Goal: Task Accomplishment & Management: Manage account settings

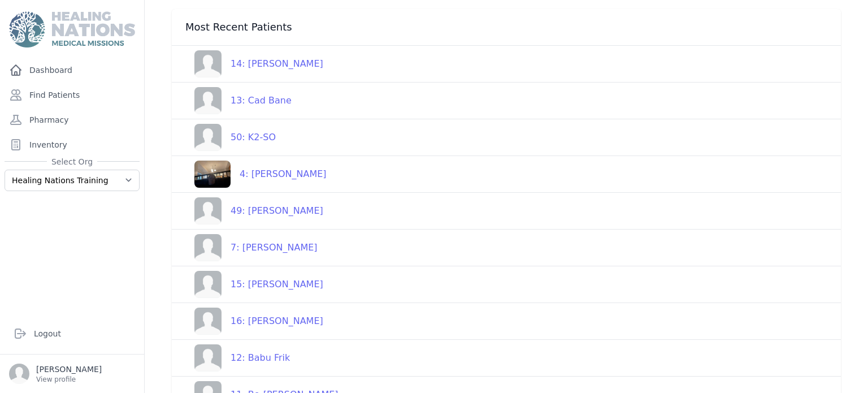
scroll to position [253, 0]
click at [127, 183] on select "Healing Nations Healing Nations Training" at bounding box center [72, 180] width 135 height 21
click at [46, 65] on link "Dashboard" at bounding box center [72, 70] width 135 height 23
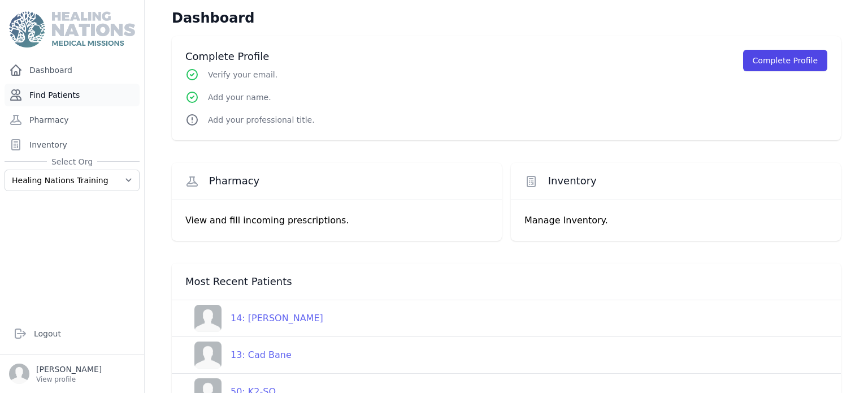
click at [63, 98] on link "Find Patients" at bounding box center [72, 95] width 135 height 23
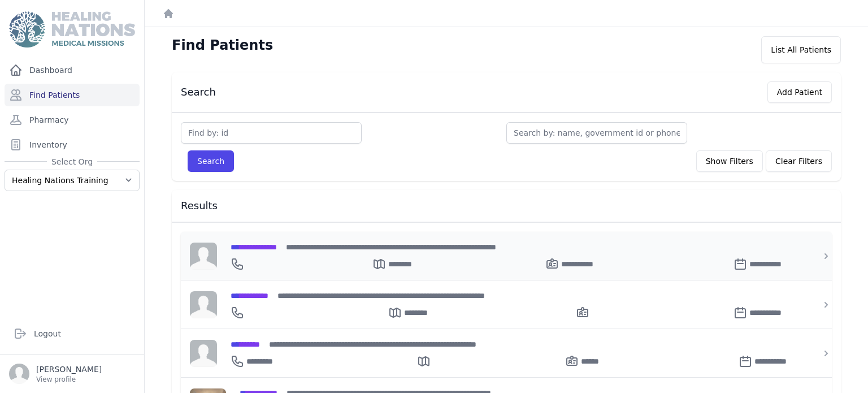
click at [545, 268] on icon at bounding box center [552, 264] width 14 height 14
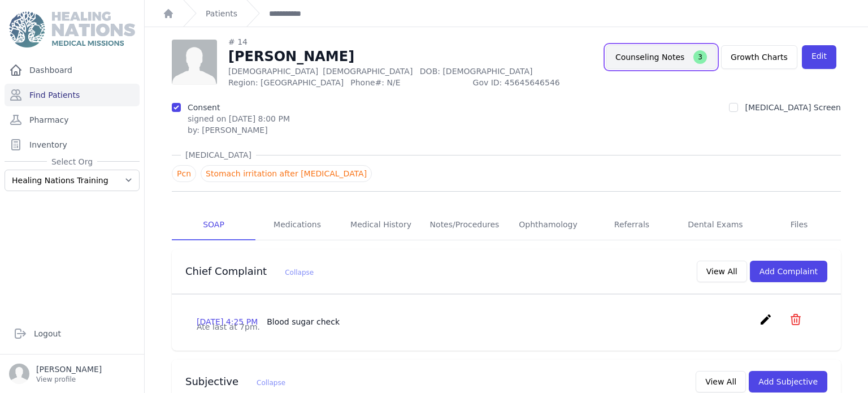
click at [648, 60] on button "Counseling Notes 3" at bounding box center [661, 57] width 111 height 24
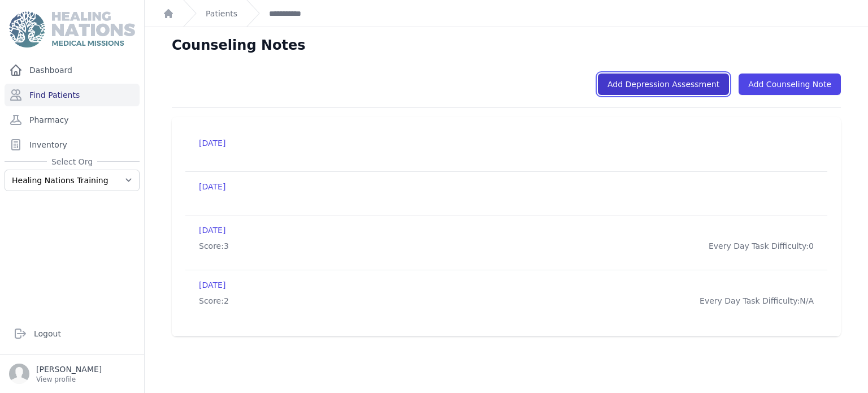
click at [637, 86] on link "Add Depression Assessment" at bounding box center [663, 83] width 131 height 21
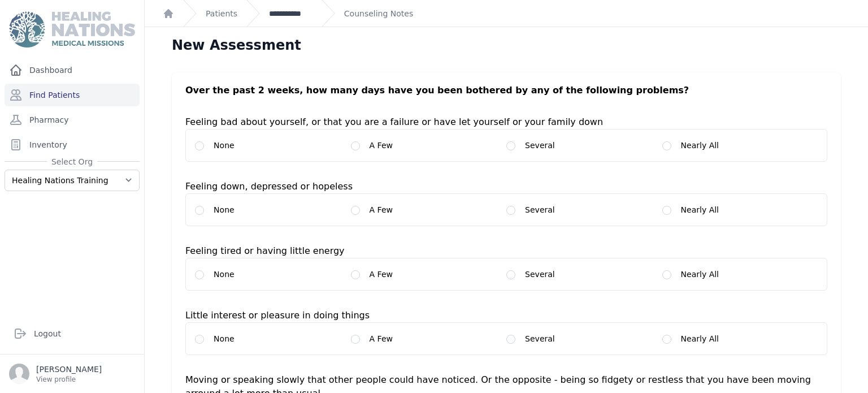
click at [297, 16] on link "**********" at bounding box center [291, 13] width 44 height 11
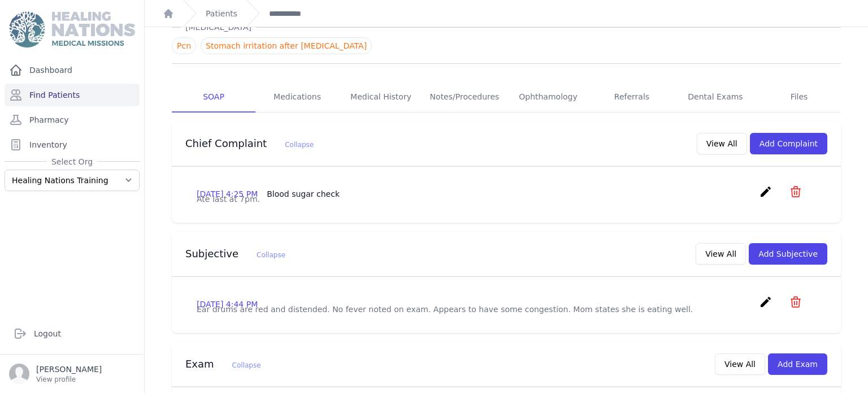
scroll to position [129, 0]
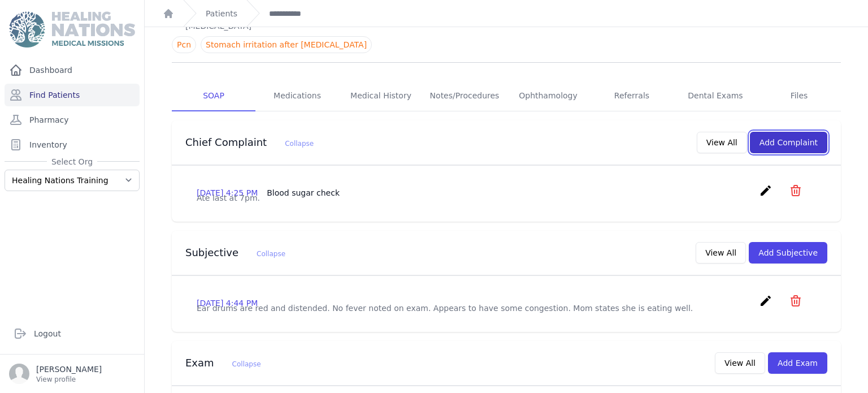
click at [777, 140] on button "Add Complaint" at bounding box center [788, 142] width 77 height 21
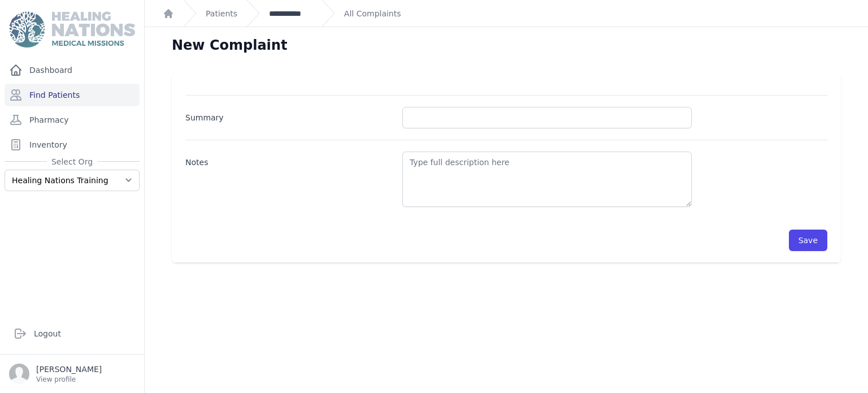
click at [297, 14] on link "**********" at bounding box center [291, 13] width 44 height 11
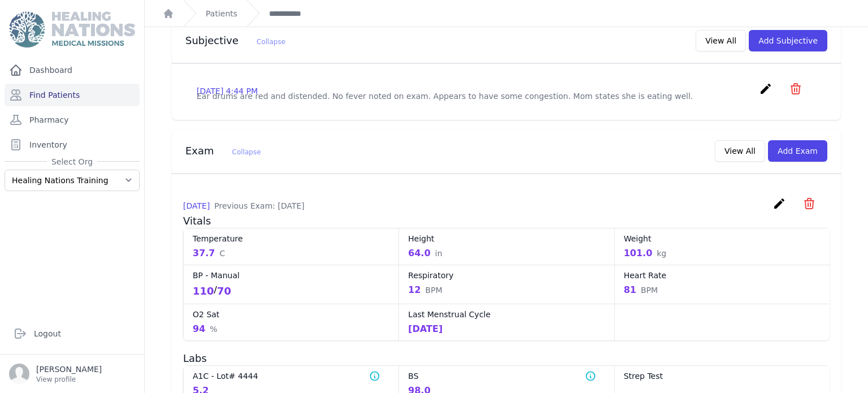
scroll to position [346, 0]
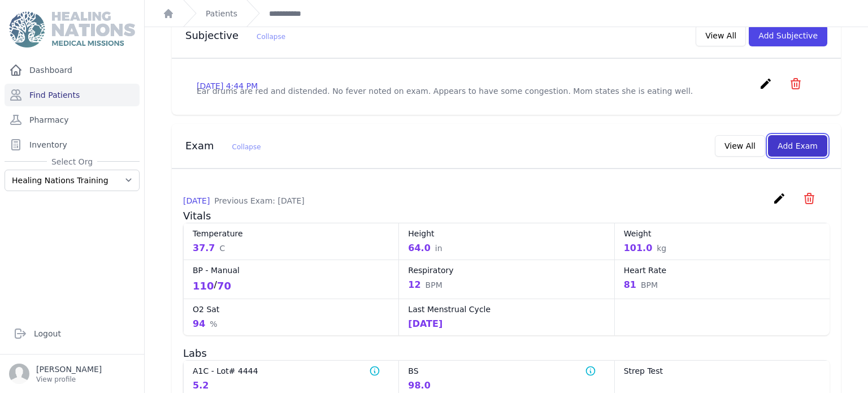
click at [787, 157] on button "Add Exam" at bounding box center [797, 145] width 59 height 21
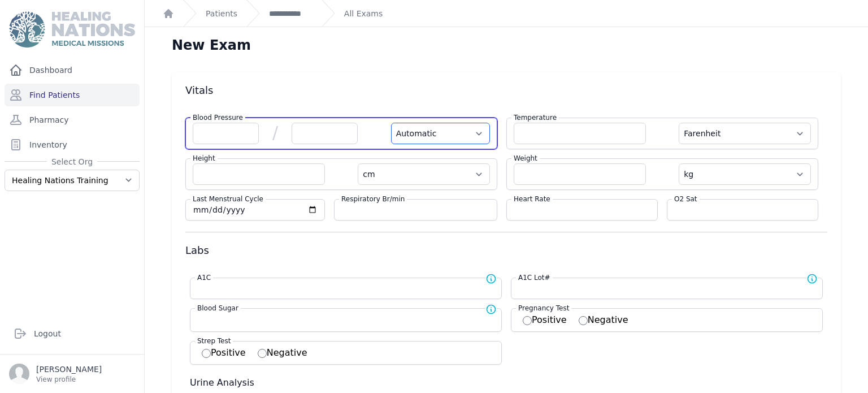
click at [473, 131] on select "Automatic Manual" at bounding box center [440, 133] width 99 height 21
select select "Manual"
click at [391, 123] on select "Automatic Manual" at bounding box center [440, 133] width 99 height 21
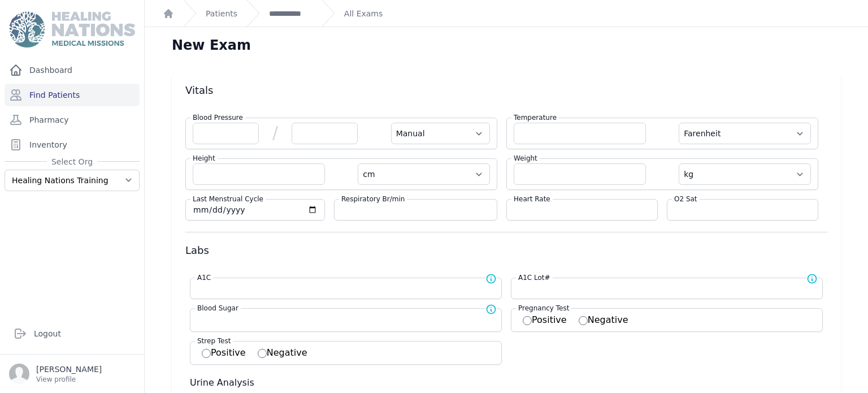
select select "F"
select select "cm"
select select "kg"
select select
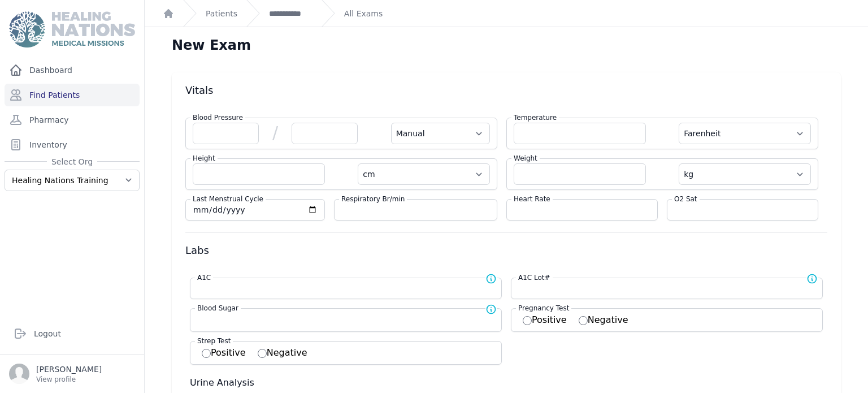
select select
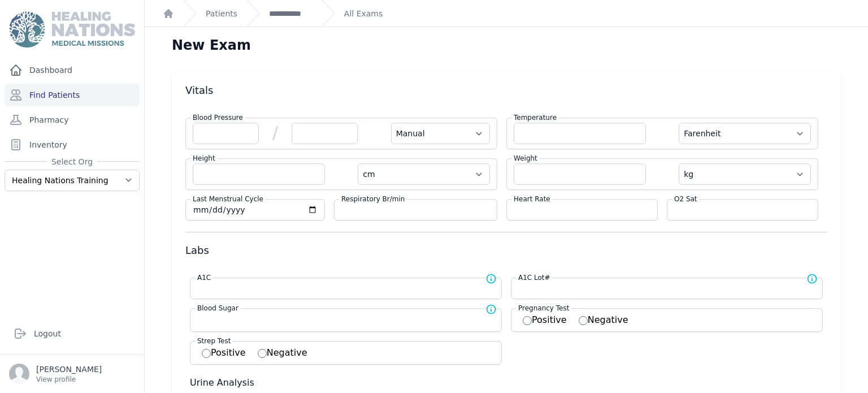
select select
select select "Manual"
click at [292, 14] on link "**********" at bounding box center [291, 13] width 44 height 11
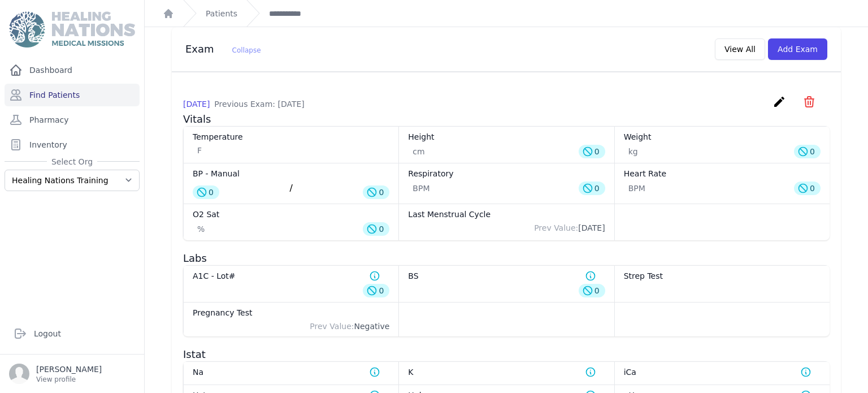
scroll to position [443, 0]
click at [781, 59] on button "Add Exam" at bounding box center [797, 48] width 59 height 21
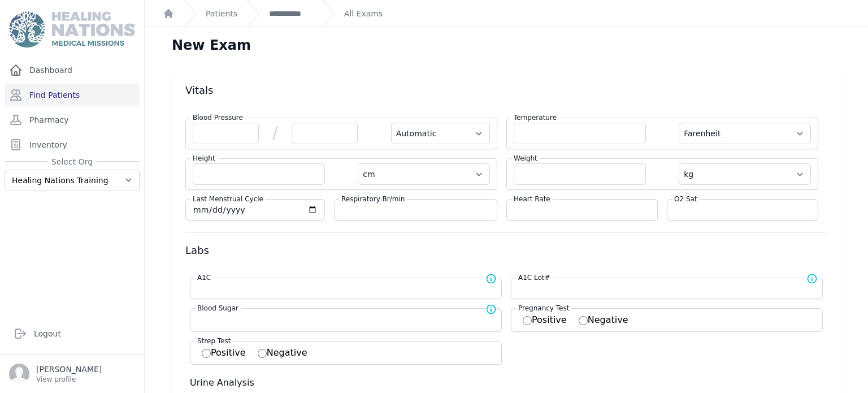
scroll to position [392, 0]
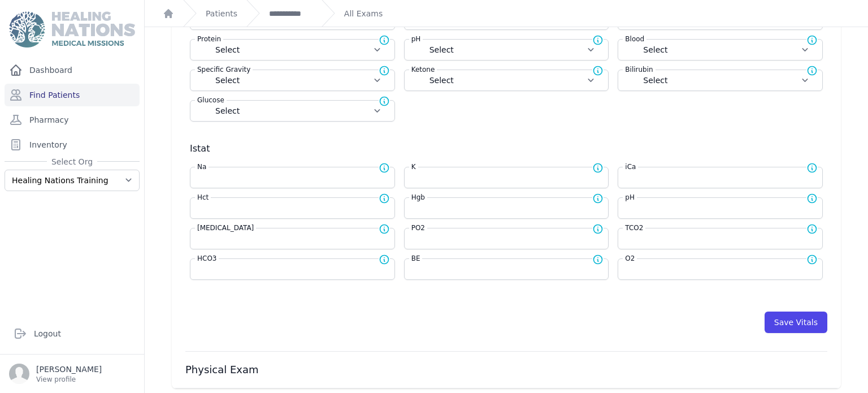
click at [222, 367] on h3 "Physical Exam" at bounding box center [506, 370] width 642 height 14
click at [264, 367] on h3 "Physical Exam" at bounding box center [506, 370] width 642 height 14
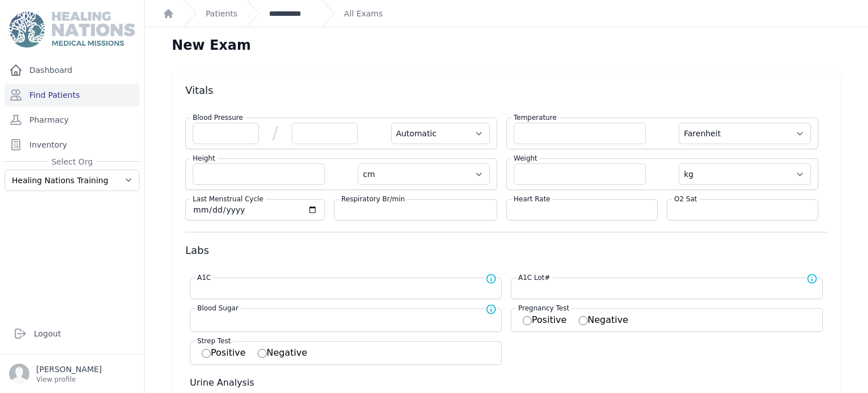
click at [298, 19] on link "**********" at bounding box center [291, 13] width 44 height 11
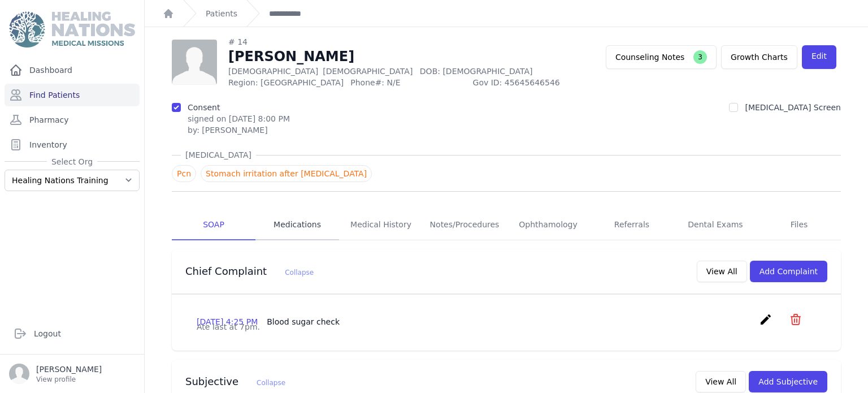
click at [284, 224] on link "Medications" at bounding box center [297, 225] width 84 height 31
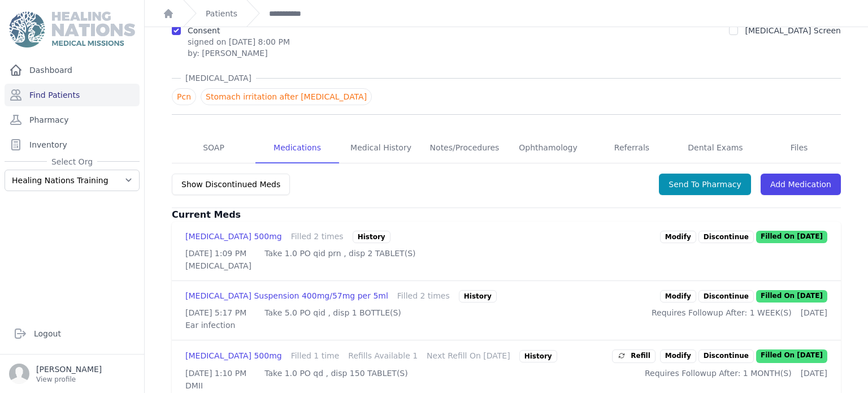
scroll to position [64, 0]
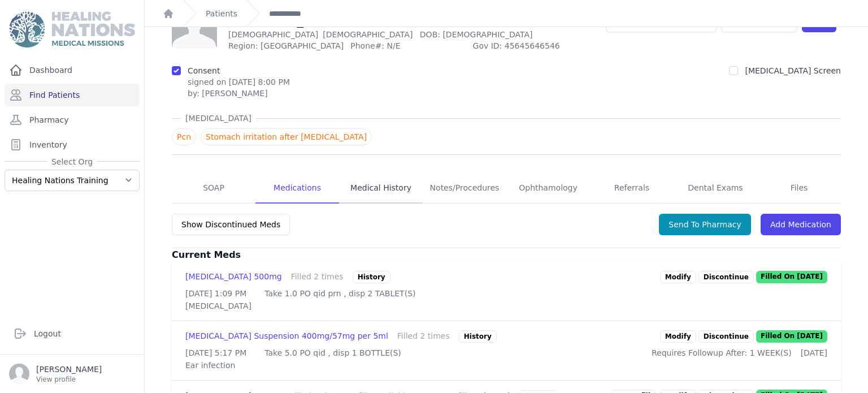
click at [371, 184] on link "Medical History" at bounding box center [381, 188] width 84 height 31
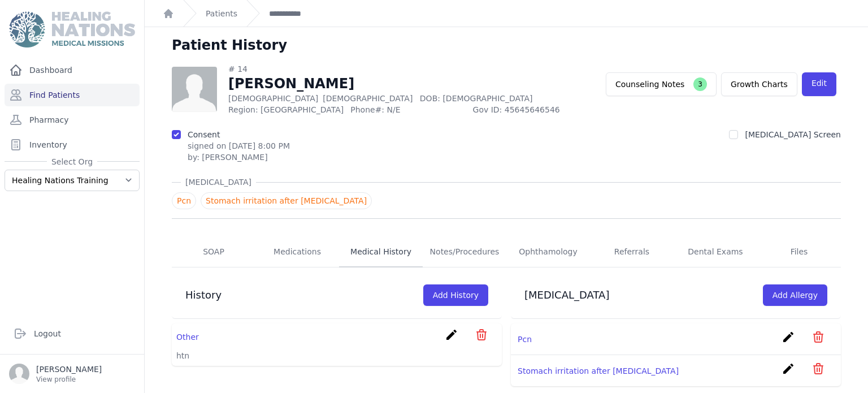
scroll to position [27, 0]
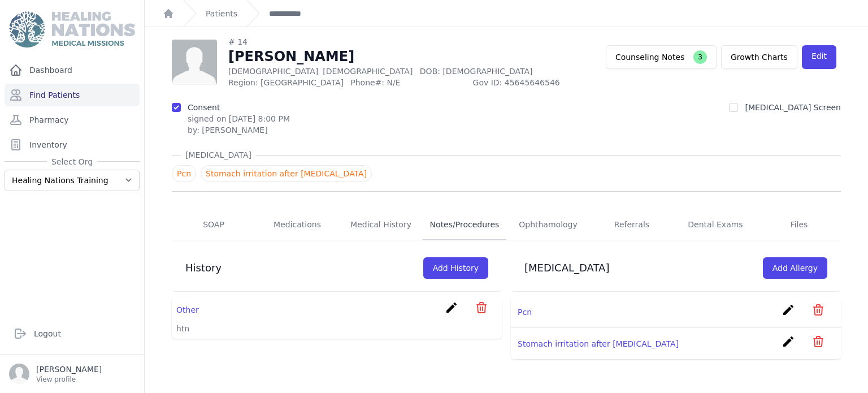
click at [489, 223] on link "Notes/Procedures" at bounding box center [465, 225] width 84 height 31
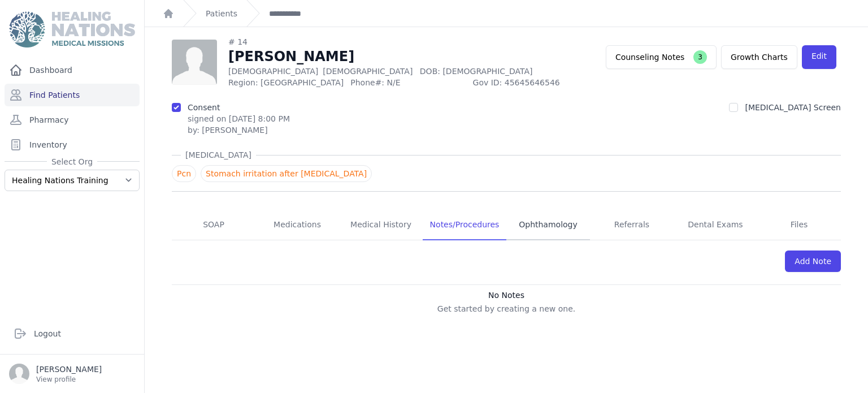
click at [550, 225] on link "Ophthamology" at bounding box center [548, 225] width 84 height 31
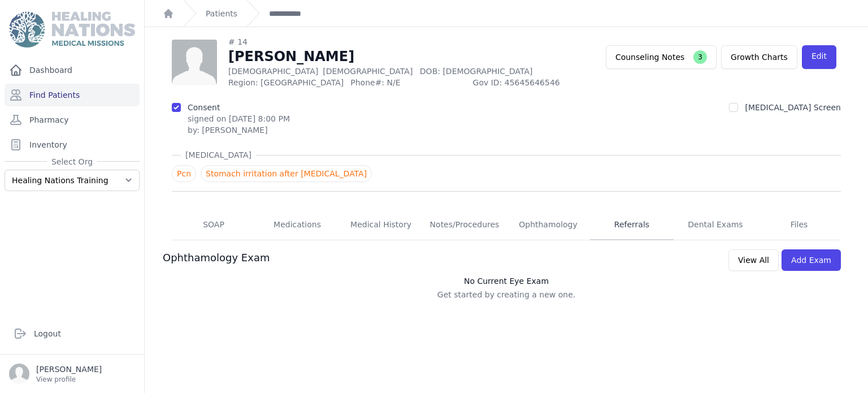
click at [628, 223] on link "Referrals" at bounding box center [632, 225] width 84 height 31
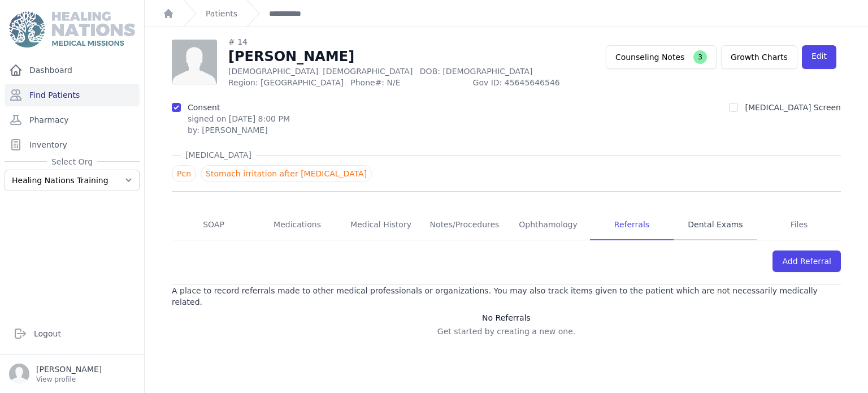
click at [720, 218] on link "Dental Exams" at bounding box center [716, 225] width 84 height 31
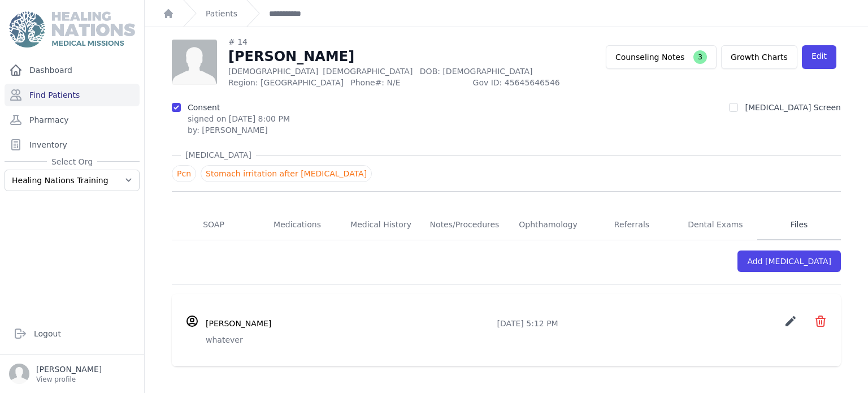
click at [791, 225] on link "Files" at bounding box center [799, 225] width 84 height 31
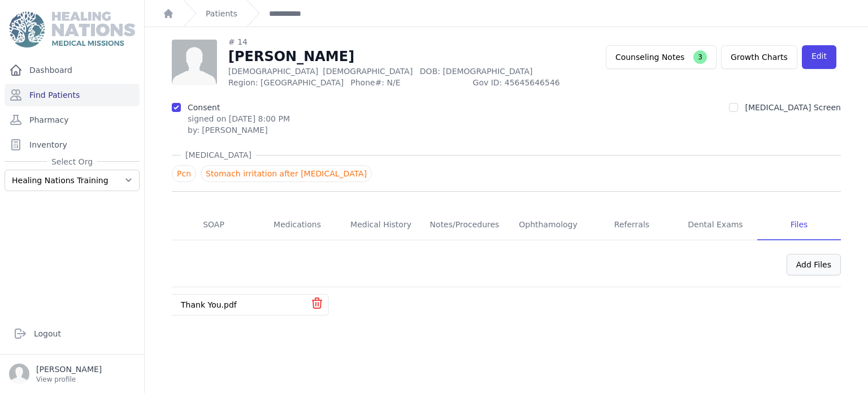
click at [807, 266] on div "Add Files" at bounding box center [814, 264] width 54 height 21
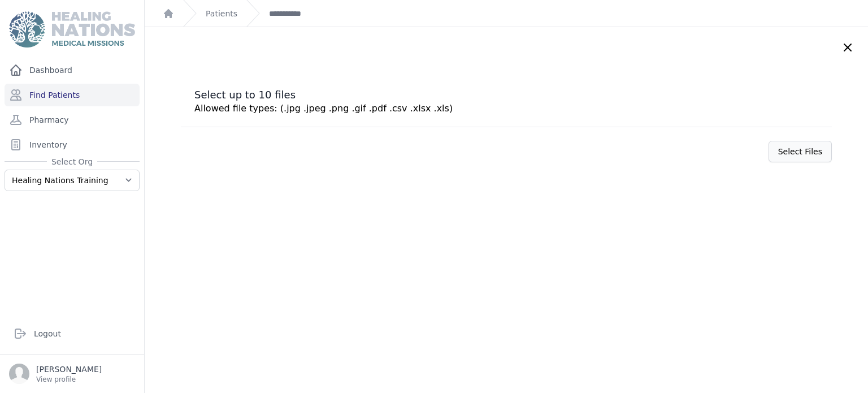
click at [772, 154] on label "Select Files" at bounding box center [799, 151] width 63 height 21
click at [0, 0] on input "Select Files" at bounding box center [0, 0] width 0 height 0
click at [288, 16] on link "**********" at bounding box center [291, 13] width 44 height 11
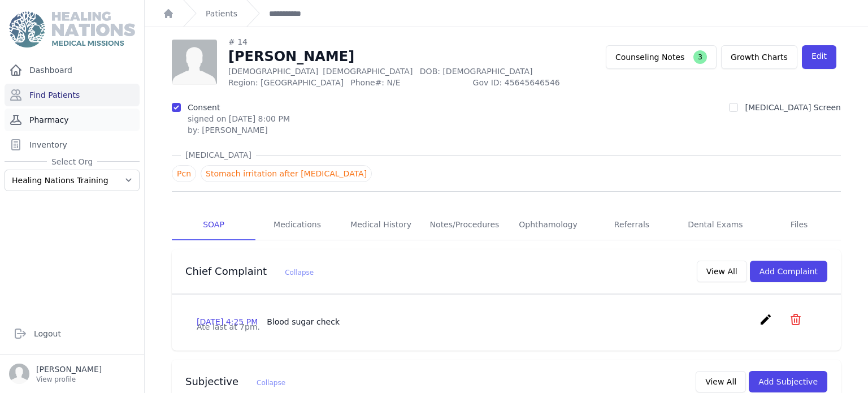
click at [49, 127] on link "Pharmacy" at bounding box center [72, 119] width 135 height 23
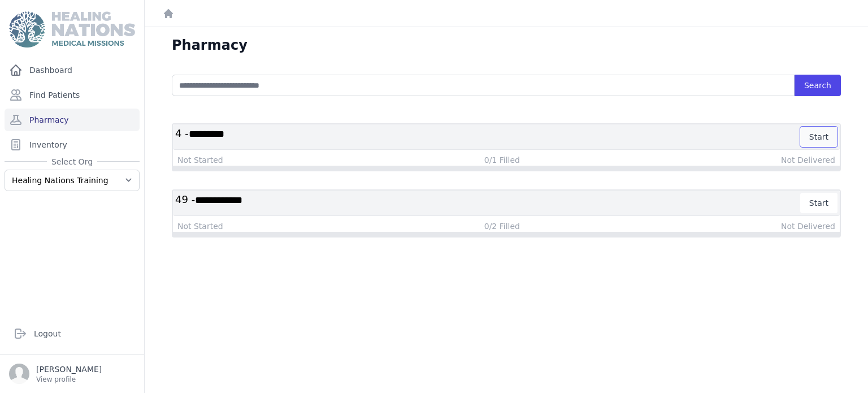
click at [814, 134] on button "Start" at bounding box center [818, 137] width 37 height 20
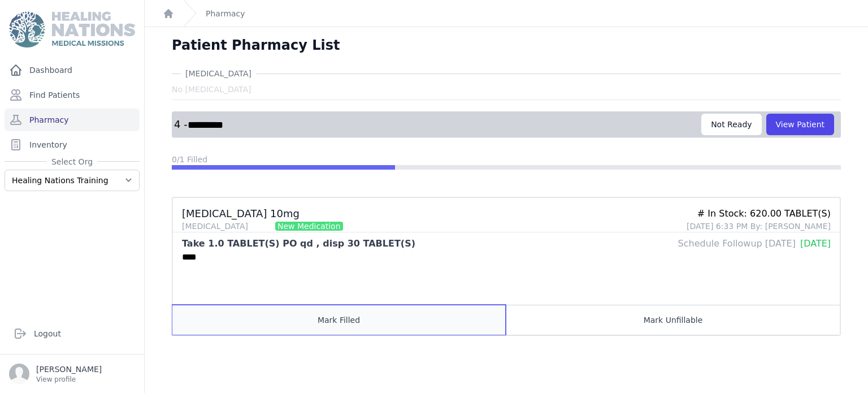
click at [348, 318] on button "Mark Filled" at bounding box center [338, 320] width 333 height 30
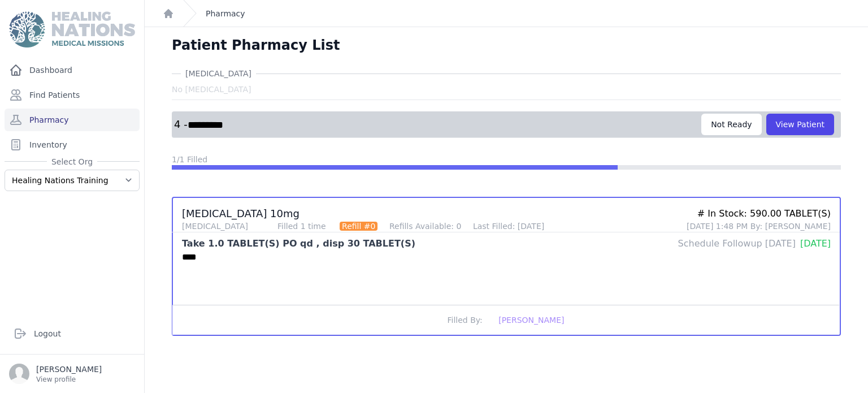
click at [226, 11] on link "Pharmacy" at bounding box center [226, 13] width 40 height 11
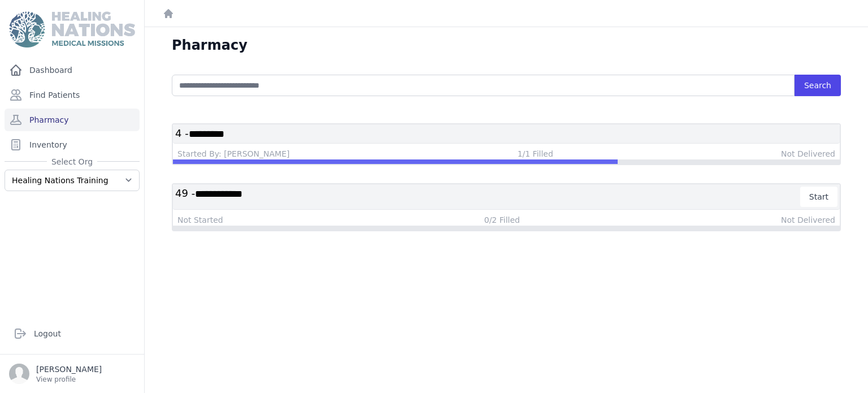
click at [220, 138] on span "*********" at bounding box center [207, 134] width 36 height 10
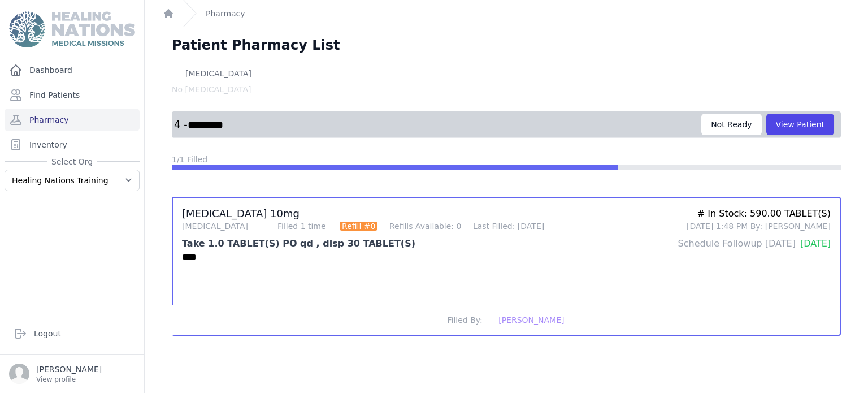
click at [329, 250] on div "****" at bounding box center [502, 277] width 659 height 54
click at [793, 121] on button "View Patient" at bounding box center [800, 124] width 68 height 21
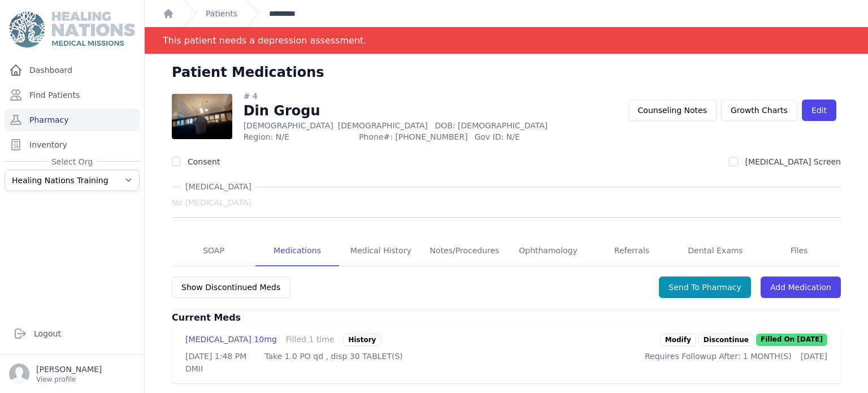
click at [273, 8] on link "*********" at bounding box center [287, 13] width 37 height 11
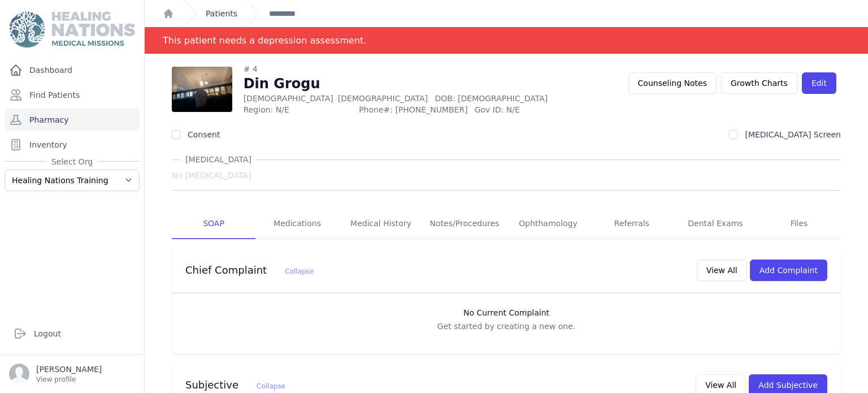
click at [232, 9] on link "Patients" at bounding box center [222, 13] width 32 height 11
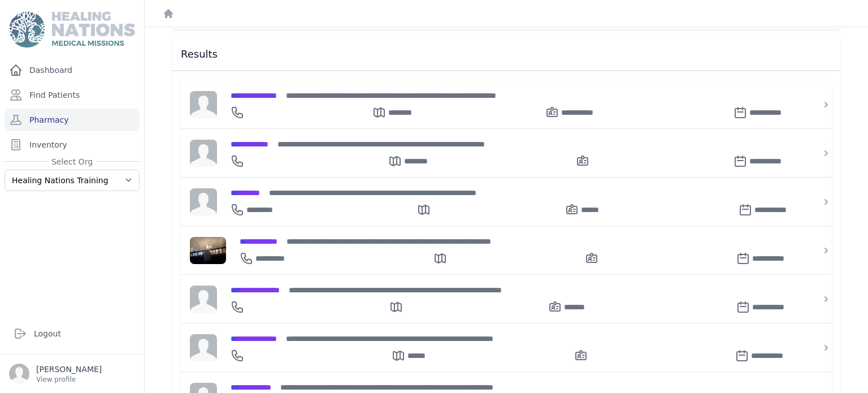
scroll to position [153, 0]
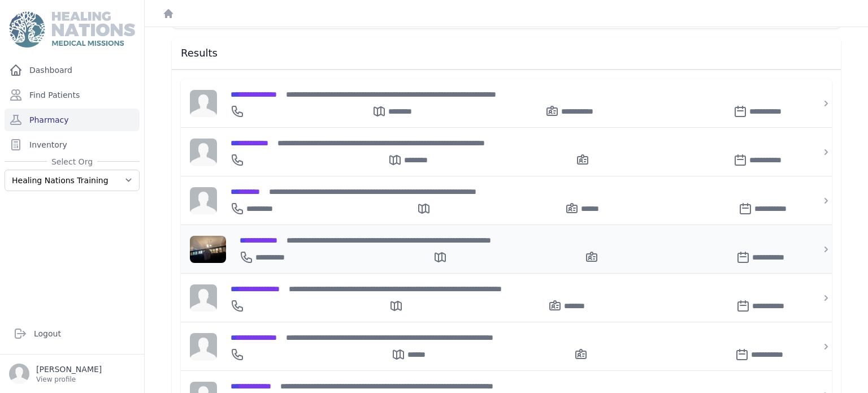
click at [540, 236] on div "**********" at bounding box center [518, 240] width 556 height 12
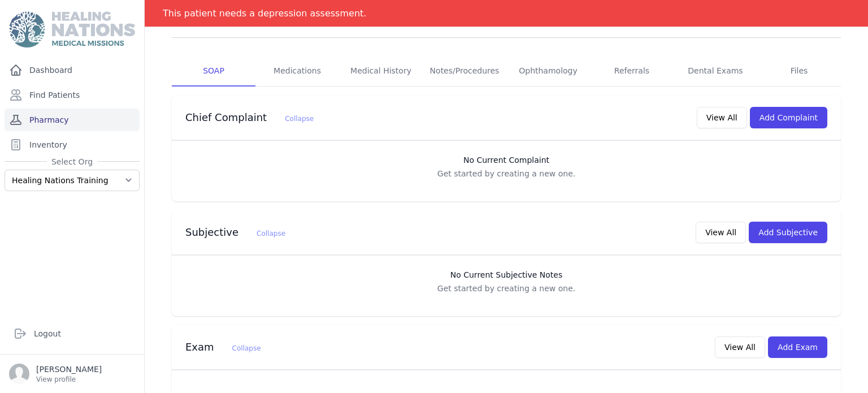
click at [45, 121] on link "Pharmacy" at bounding box center [72, 119] width 135 height 23
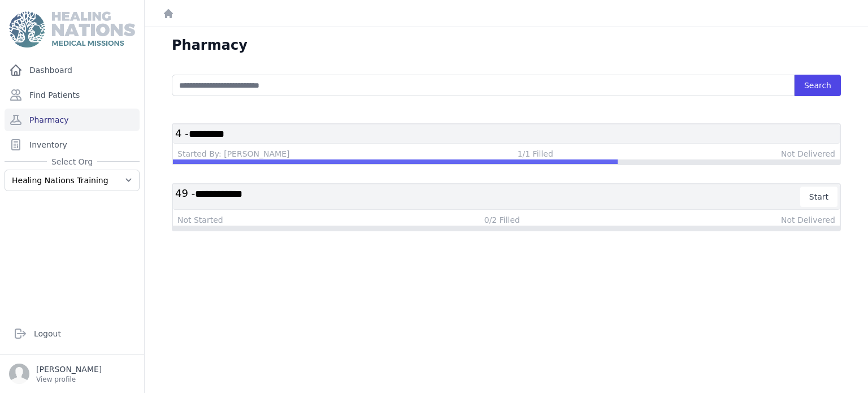
click at [663, 149] on div "Started By: [PERSON_NAME] 1/1 Filled Not Delivered" at bounding box center [506, 153] width 658 height 11
click at [211, 129] on span "*********" at bounding box center [207, 134] width 36 height 10
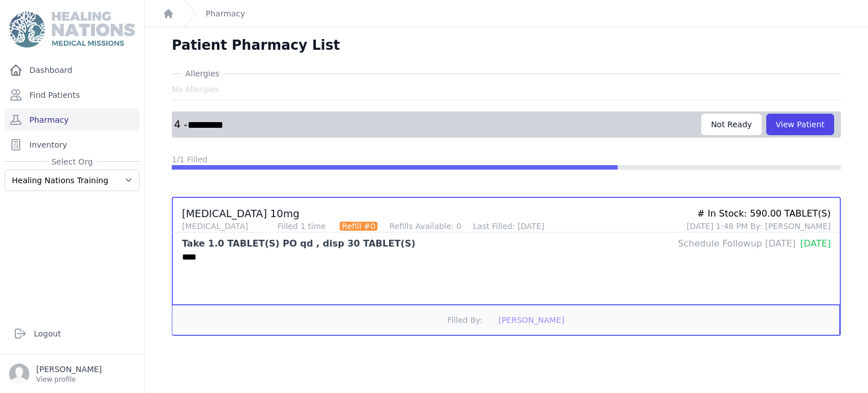
click at [517, 326] on button "Filled By: Faith Pyne" at bounding box center [505, 320] width 667 height 30
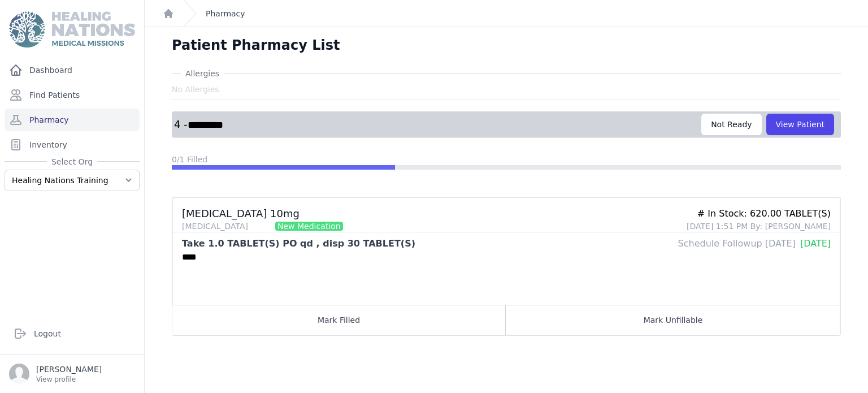
click at [216, 17] on link "Pharmacy" at bounding box center [226, 13] width 40 height 11
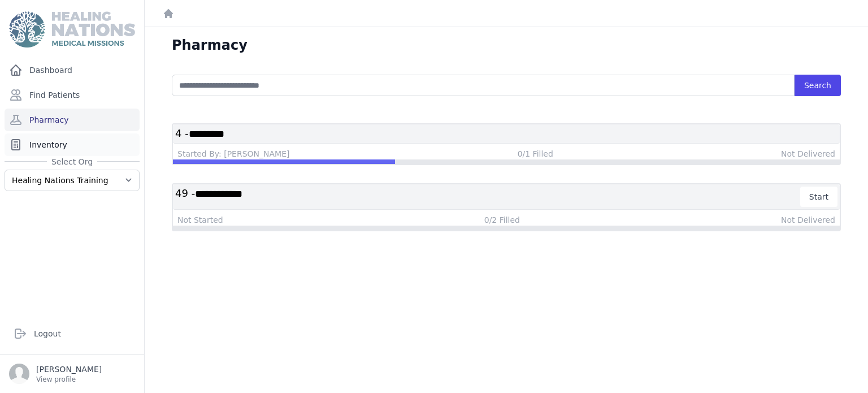
click at [34, 147] on link "Inventory" at bounding box center [72, 144] width 135 height 23
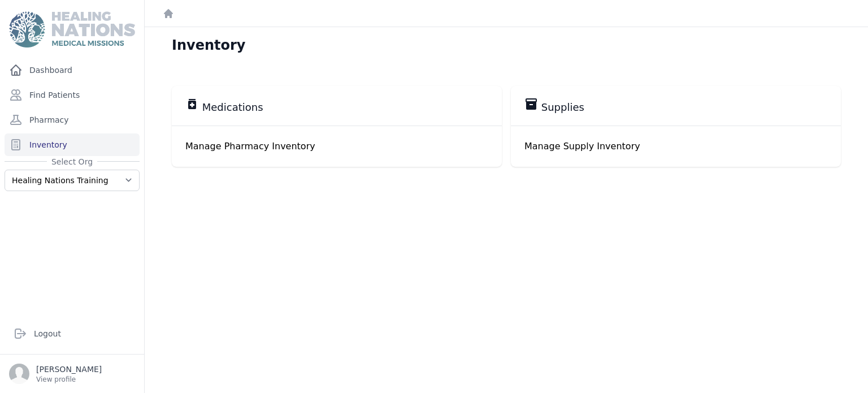
click at [258, 146] on p "Manage Pharmacy Inventory" at bounding box center [336, 147] width 303 height 14
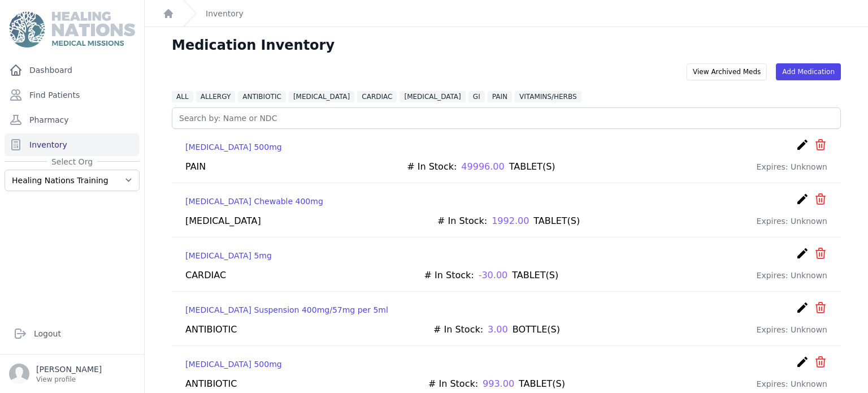
click at [796, 306] on icon "create" at bounding box center [803, 308] width 14 height 14
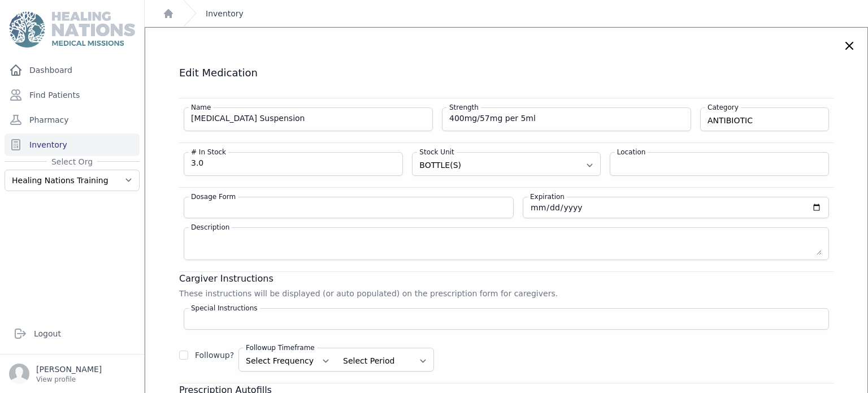
click at [221, 19] on link "Inventory" at bounding box center [225, 13] width 38 height 11
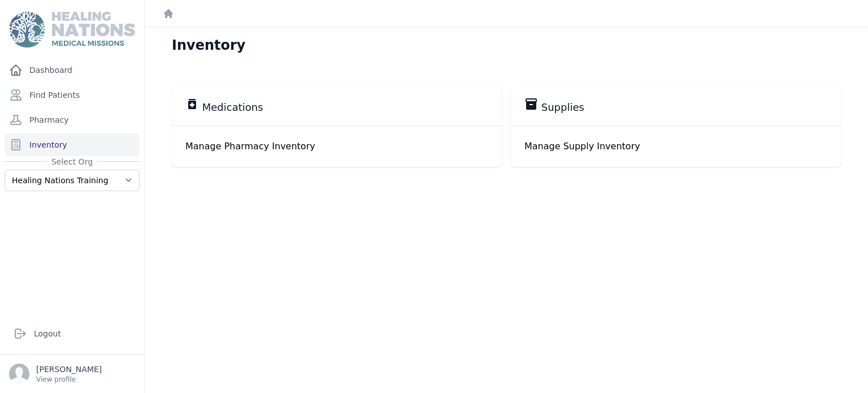
click at [546, 146] on p "Manage Supply Inventory" at bounding box center [675, 147] width 303 height 14
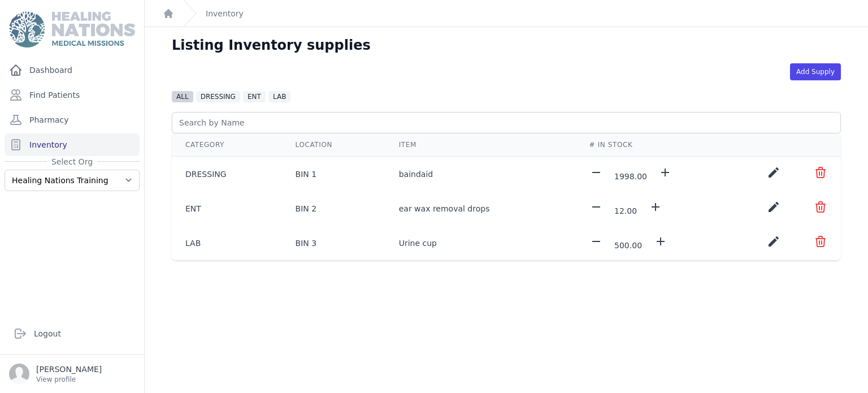
click at [181, 99] on span "ALL" at bounding box center [182, 96] width 21 height 11
click at [223, 12] on link "Inventory" at bounding box center [225, 13] width 38 height 11
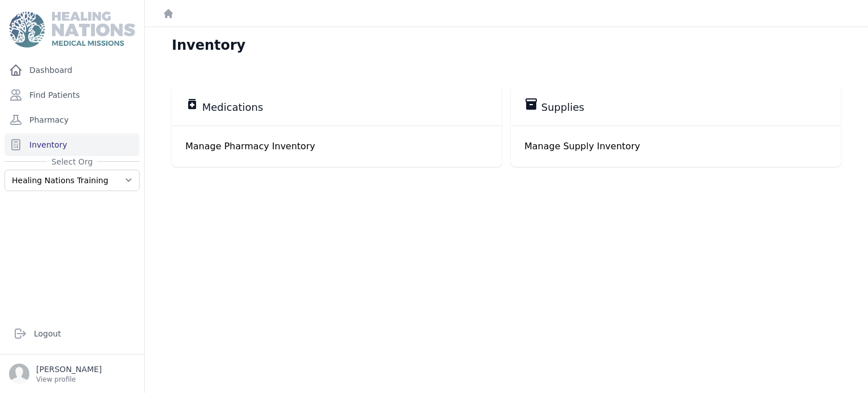
click at [244, 143] on p "Manage Pharmacy Inventory" at bounding box center [336, 147] width 303 height 14
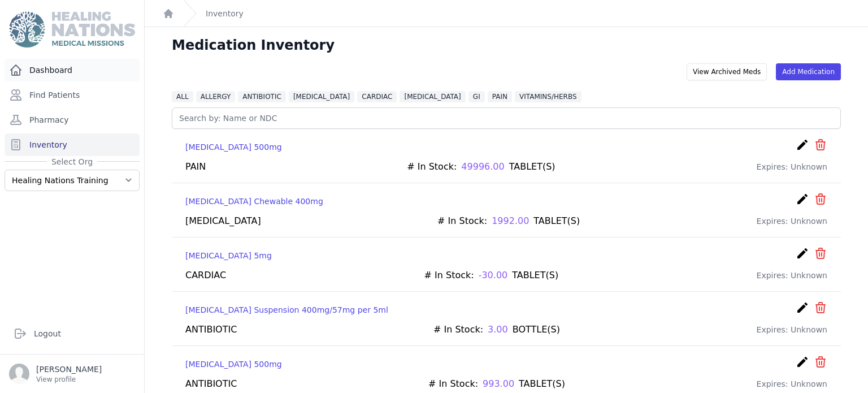
click at [42, 70] on link "Dashboard" at bounding box center [72, 70] width 135 height 23
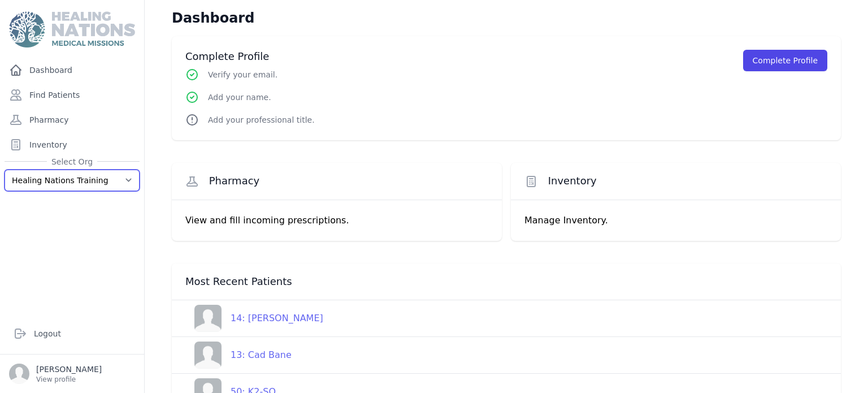
click at [121, 182] on select "Healing Nations Healing Nations Training" at bounding box center [72, 180] width 135 height 21
select select "1"
click at [5, 170] on select "Healing Nations Healing Nations Training" at bounding box center [72, 180] width 135 height 21
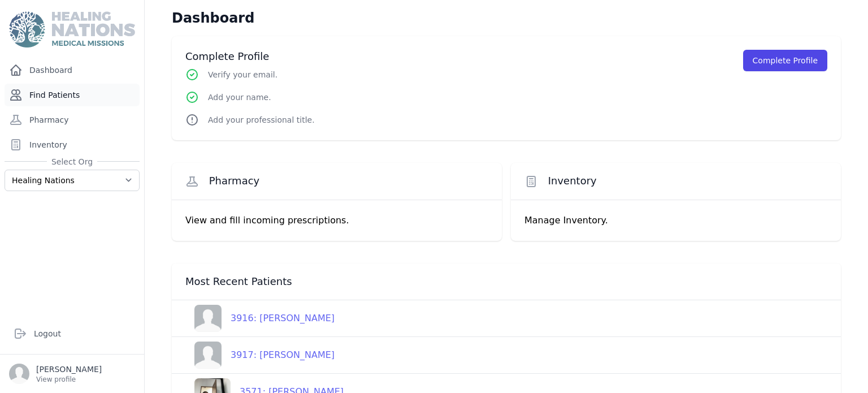
click at [47, 99] on link "Find Patients" at bounding box center [72, 95] width 135 height 23
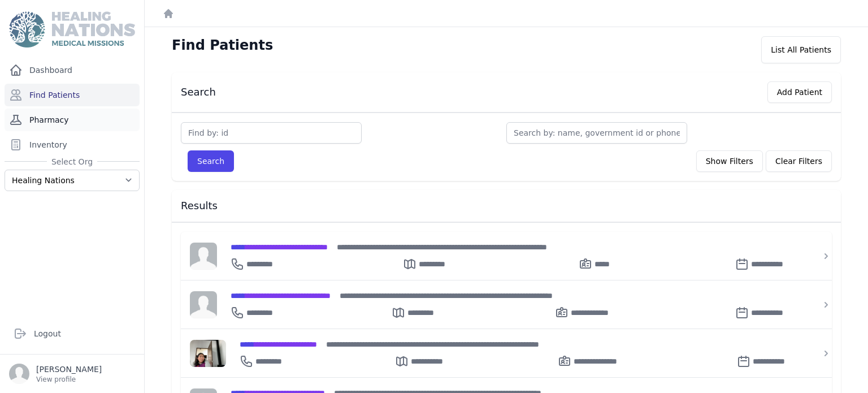
click at [45, 121] on link "Pharmacy" at bounding box center [72, 119] width 135 height 23
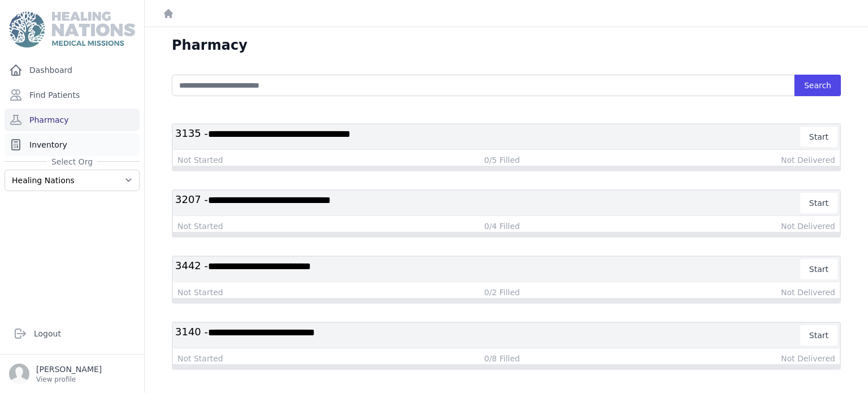
click at [38, 146] on link "Inventory" at bounding box center [72, 144] width 135 height 23
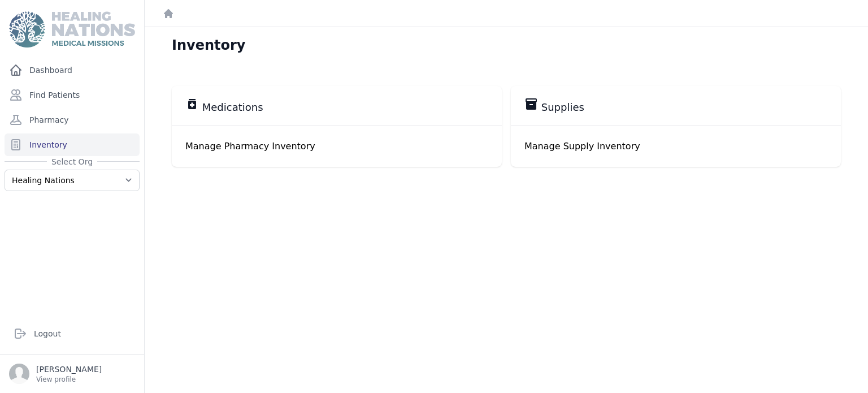
click at [273, 146] on p "Manage Pharmacy Inventory" at bounding box center [336, 147] width 303 height 14
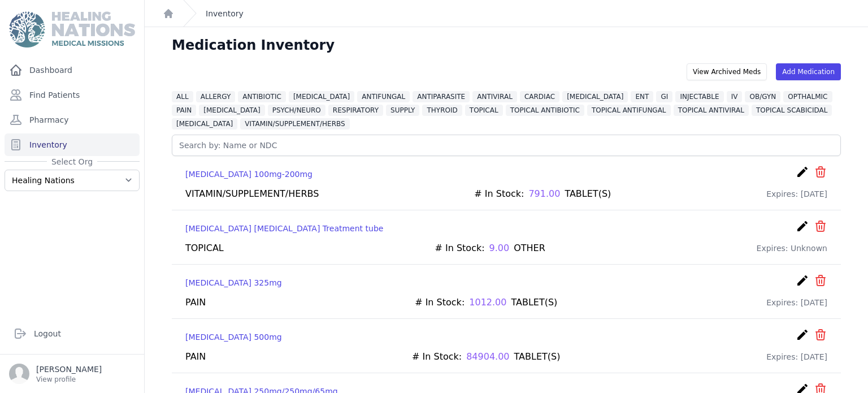
click at [220, 14] on link "Inventory" at bounding box center [225, 13] width 38 height 11
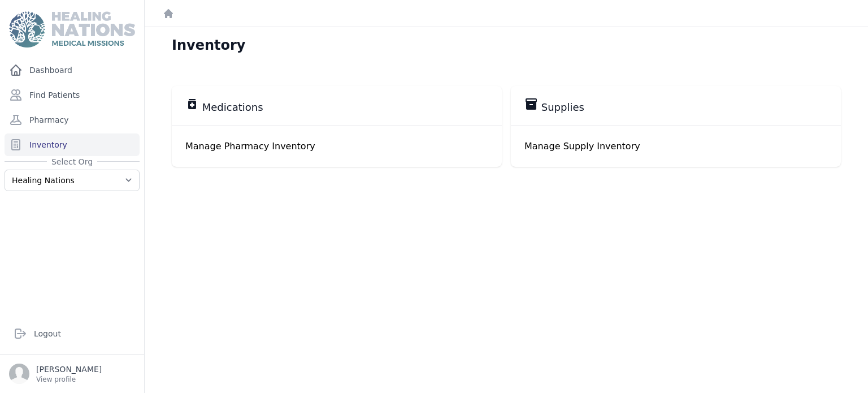
click at [558, 144] on p "Manage Supply Inventory" at bounding box center [675, 147] width 303 height 14
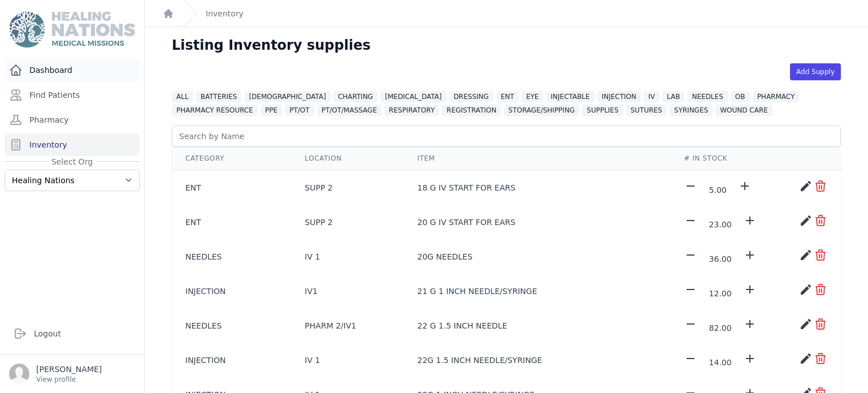
click at [44, 73] on link "Dashboard" at bounding box center [72, 70] width 135 height 23
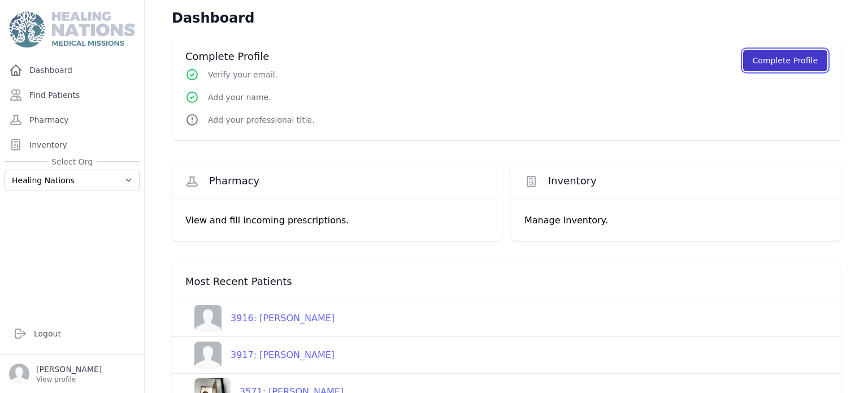
click at [787, 60] on button "Complete Profile" at bounding box center [785, 60] width 84 height 21
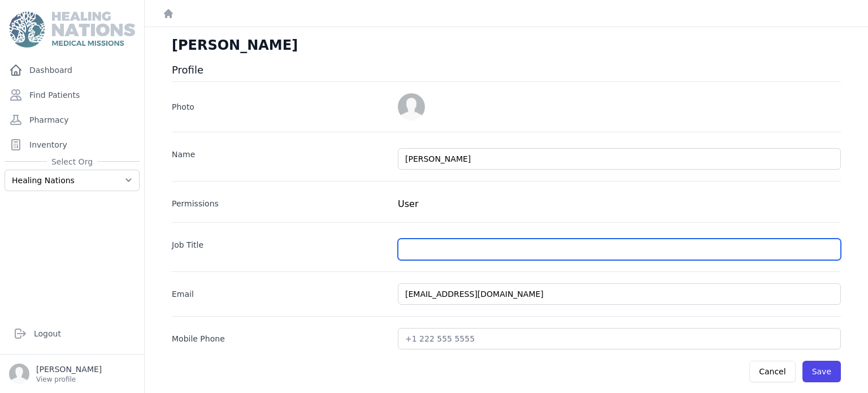
click at [441, 248] on input "text" at bounding box center [619, 248] width 443 height 21
type input "RN"
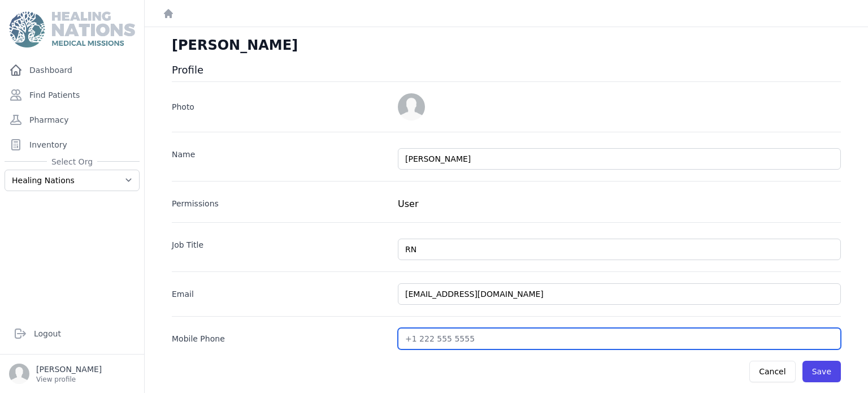
click at [412, 337] on input "text" at bounding box center [619, 338] width 443 height 21
type input "+16125444115"
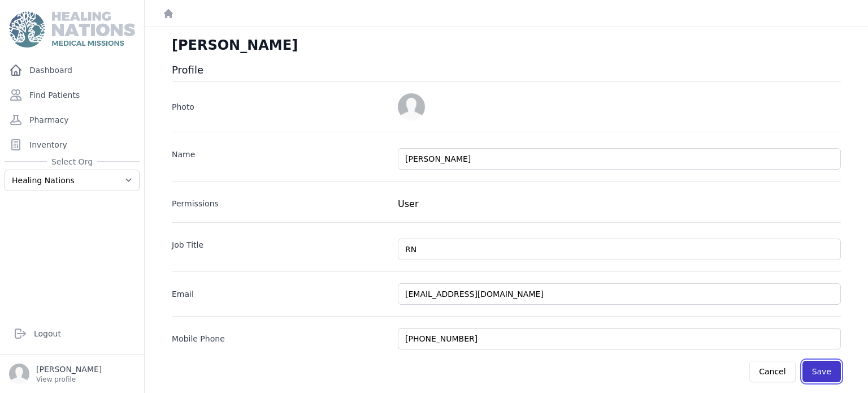
click at [823, 368] on button "Save" at bounding box center [821, 370] width 38 height 21
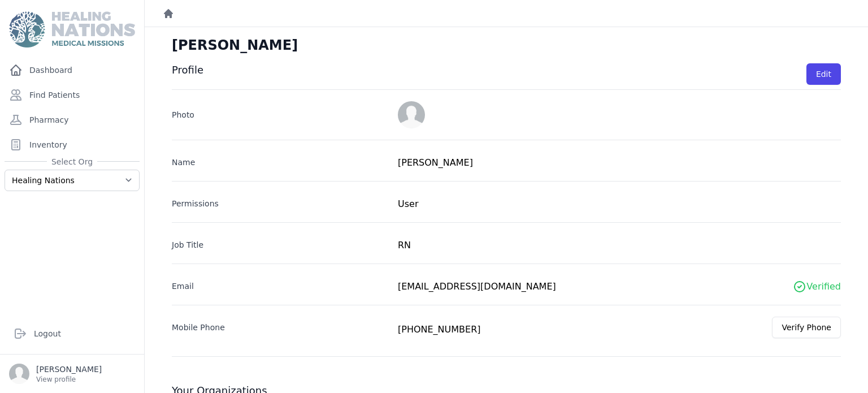
click at [165, 12] on icon "Breadcrumb" at bounding box center [168, 13] width 9 height 9
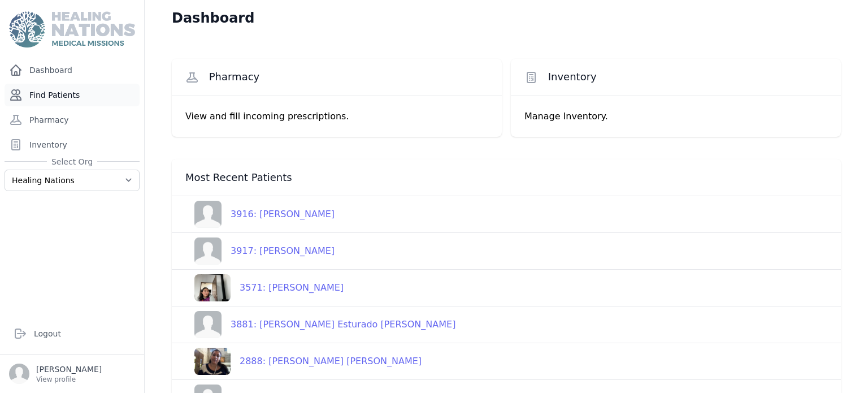
click at [54, 93] on link "Find Patients" at bounding box center [72, 95] width 135 height 23
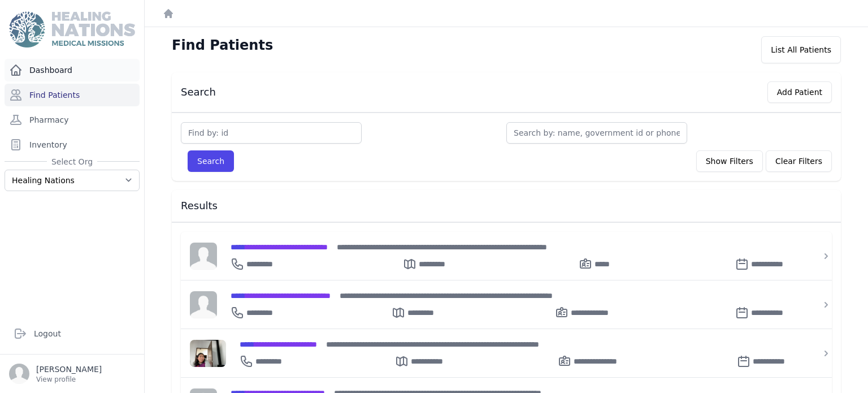
click at [29, 69] on link "Dashboard" at bounding box center [72, 70] width 135 height 23
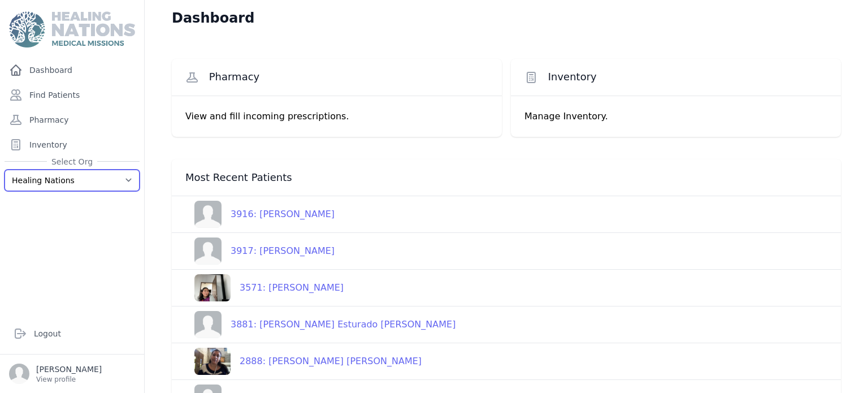
click at [129, 178] on select "Healing Nations Healing Nations Training" at bounding box center [72, 180] width 135 height 21
select select "4"
click at [5, 170] on select "Healing Nations Healing Nations Training" at bounding box center [72, 180] width 135 height 21
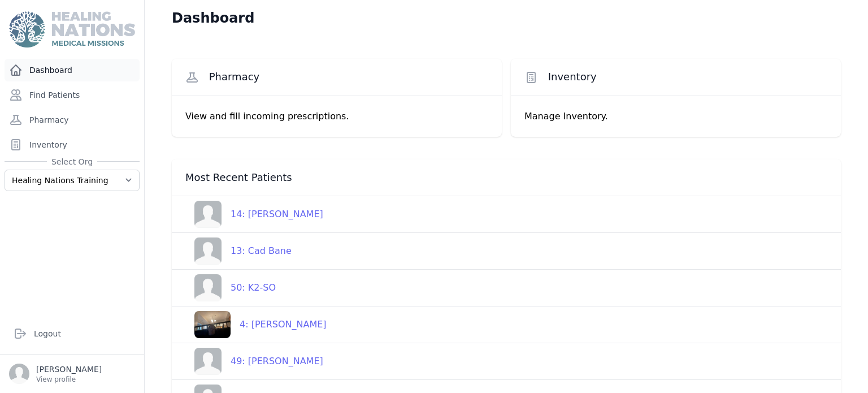
click at [45, 67] on link "Dashboard" at bounding box center [72, 70] width 135 height 23
click at [45, 99] on link "Find Patients" at bounding box center [72, 95] width 135 height 23
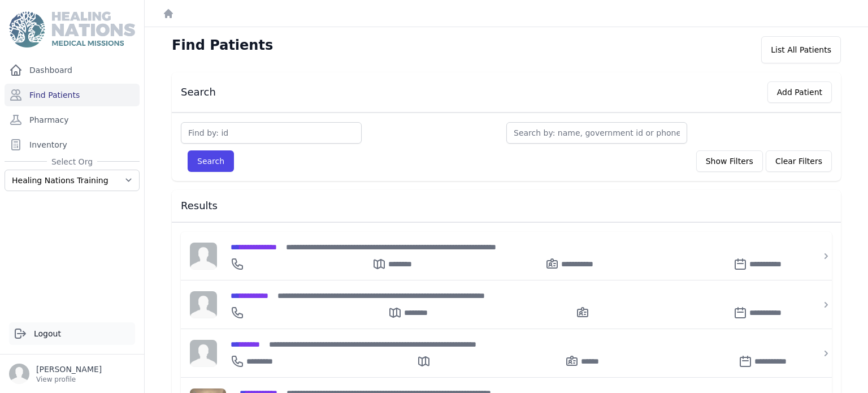
click at [47, 336] on link "Logout" at bounding box center [72, 333] width 126 height 23
